Goal: Information Seeking & Learning: Learn about a topic

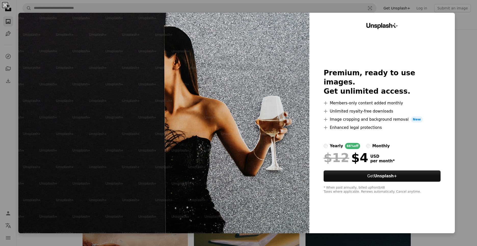
click at [464, 14] on div "An X shape Unsplash+ Premium, ready to use images. Get unlimited access. A plus…" at bounding box center [238, 123] width 477 height 246
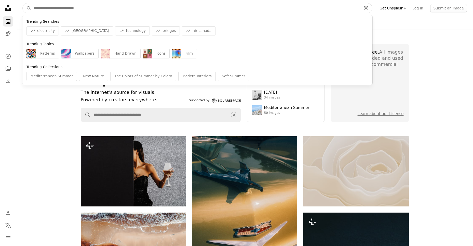
click at [57, 9] on input "Find visuals sitewide" at bounding box center [195, 8] width 329 height 10
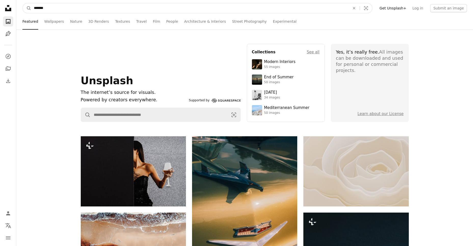
type input "*******"
click at [23, 3] on button "A magnifying glass" at bounding box center [27, 8] width 9 height 10
